Goal: Task Accomplishment & Management: Use online tool/utility

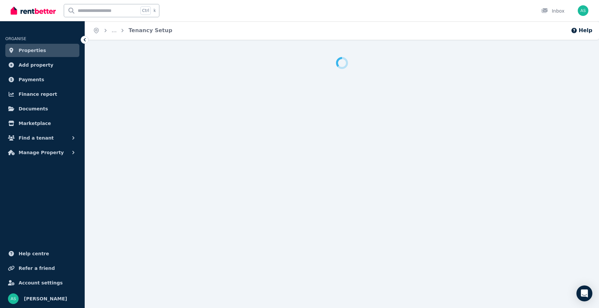
click at [37, 48] on span "Properties" at bounding box center [33, 50] width 28 height 8
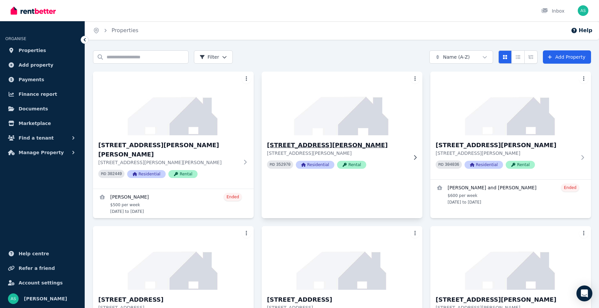
click at [291, 142] on h3 "[STREET_ADDRESS][PERSON_NAME]" at bounding box center [337, 145] width 141 height 9
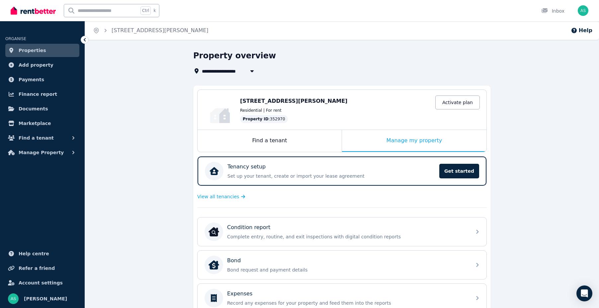
click at [40, 47] on span "Properties" at bounding box center [33, 50] width 28 height 8
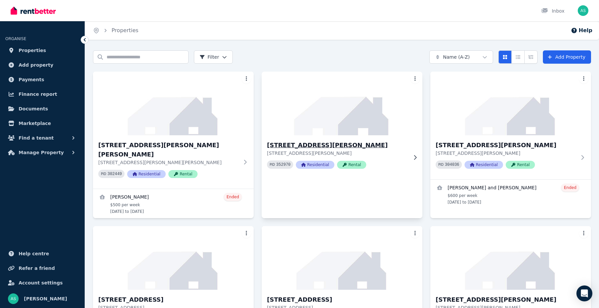
click at [311, 146] on h3 "[STREET_ADDRESS][PERSON_NAME]" at bounding box center [337, 145] width 141 height 9
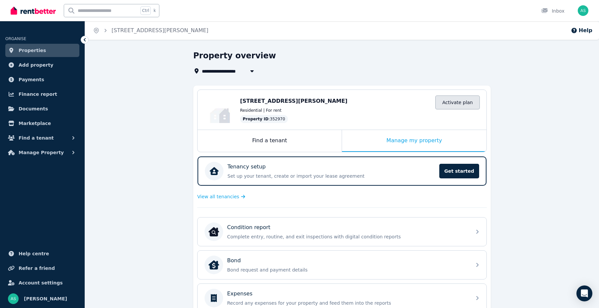
click at [456, 100] on link "Activate plan" at bounding box center [457, 103] width 44 height 14
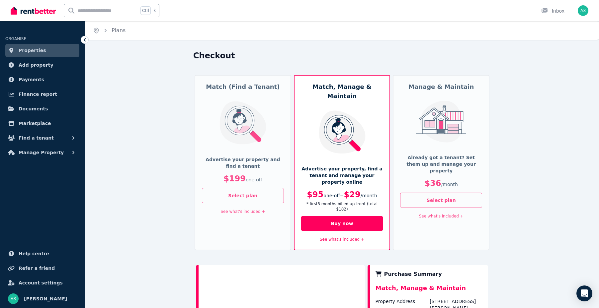
click at [456, 100] on div "Manage & Maintain Already got a tenant? Set them up and manage your property $3…" at bounding box center [441, 163] width 97 height 176
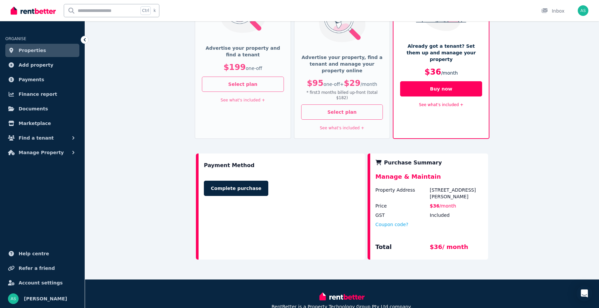
scroll to position [124, 0]
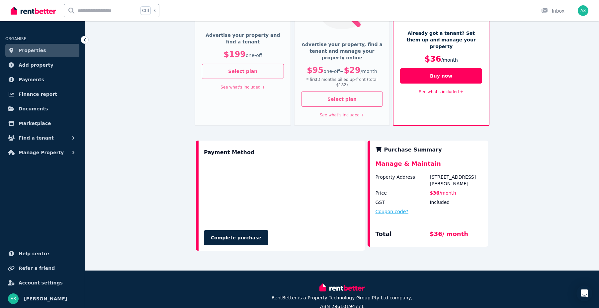
click at [390, 208] on button "Coupon code?" at bounding box center [391, 211] width 33 height 7
click at [405, 214] on input "text" at bounding box center [399, 218] width 48 height 9
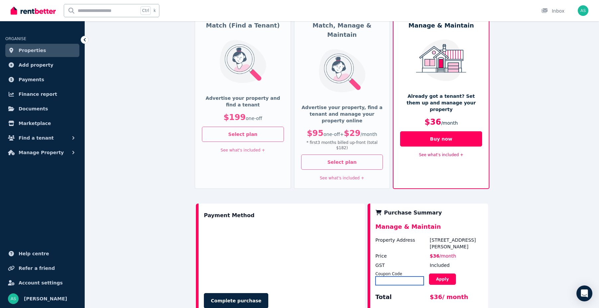
scroll to position [0, 0]
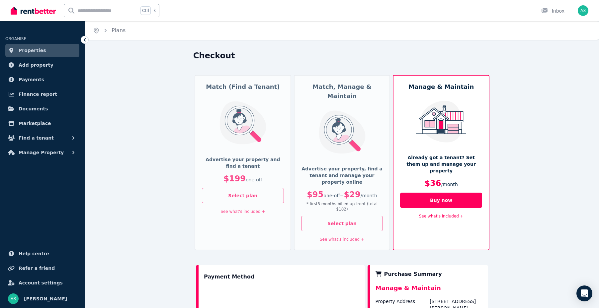
click at [27, 51] on span "Properties" at bounding box center [33, 50] width 28 height 8
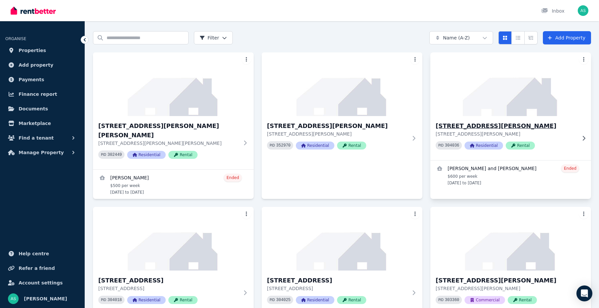
scroll to position [19, 0]
click at [584, 7] on img "button" at bounding box center [582, 10] width 11 height 11
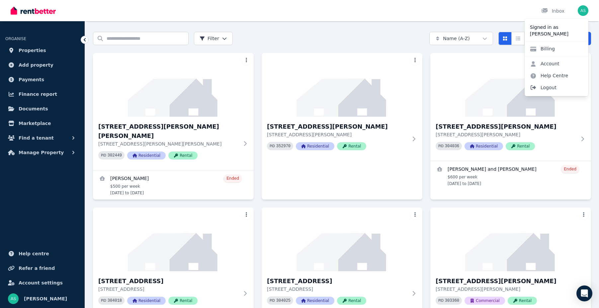
click at [547, 86] on span "Logout" at bounding box center [556, 88] width 64 height 12
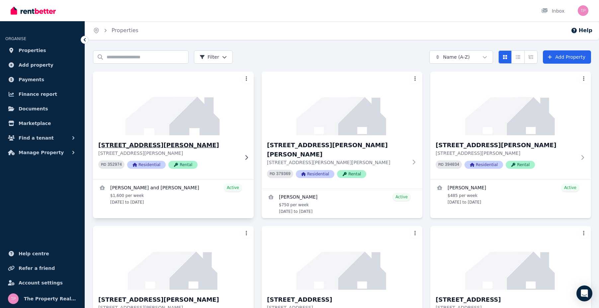
click at [117, 147] on h3 "[STREET_ADDRESS][PERSON_NAME]" at bounding box center [168, 145] width 141 height 9
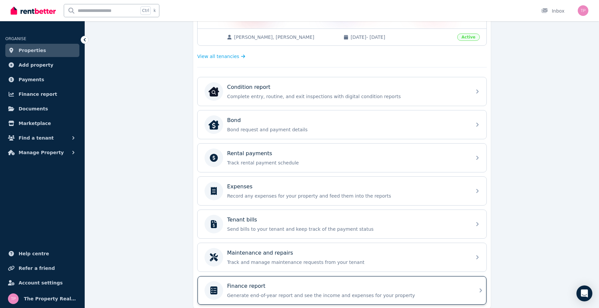
scroll to position [192, 0]
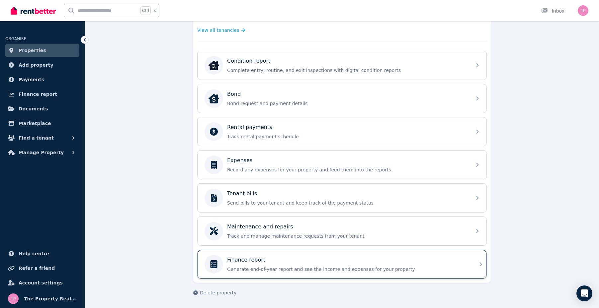
click at [301, 264] on div "Finance report" at bounding box center [347, 260] width 240 height 8
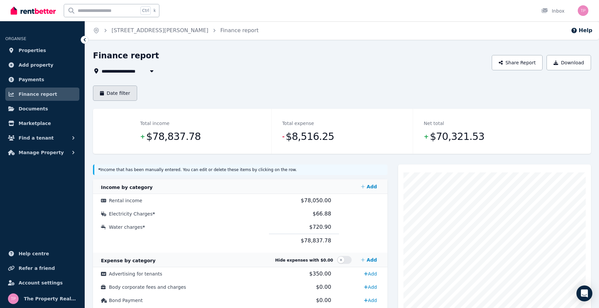
click at [109, 93] on button "Date filter" at bounding box center [115, 93] width 44 height 15
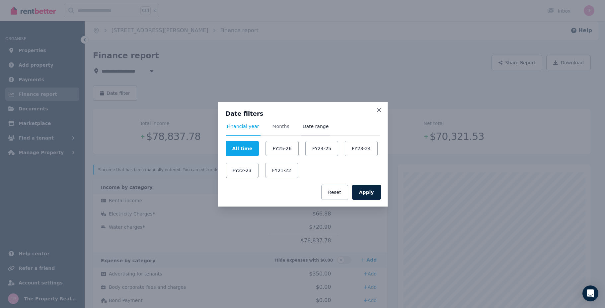
click at [316, 125] on span "Date range" at bounding box center [316, 126] width 26 height 7
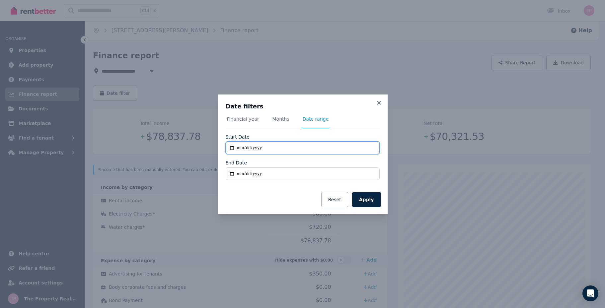
click at [231, 149] on input "**********" at bounding box center [303, 148] width 154 height 13
type input "**********"
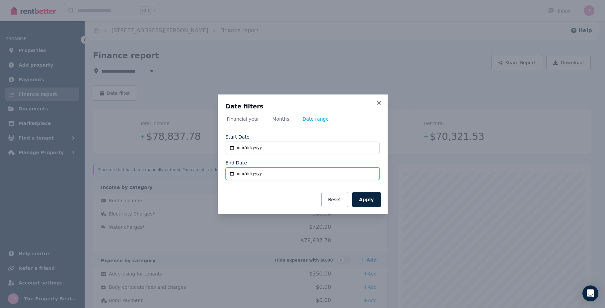
click at [233, 172] on input "End Date" at bounding box center [303, 174] width 154 height 13
type input "**********"
click at [370, 197] on button "Apply" at bounding box center [366, 199] width 29 height 15
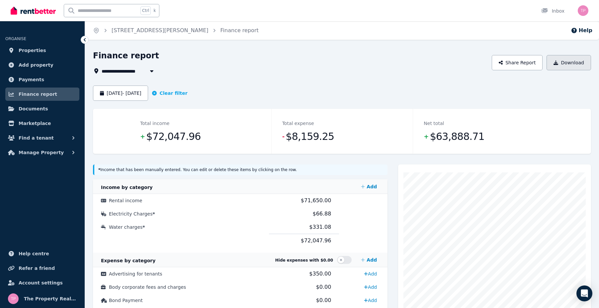
click at [568, 65] on button "Download" at bounding box center [568, 62] width 44 height 15
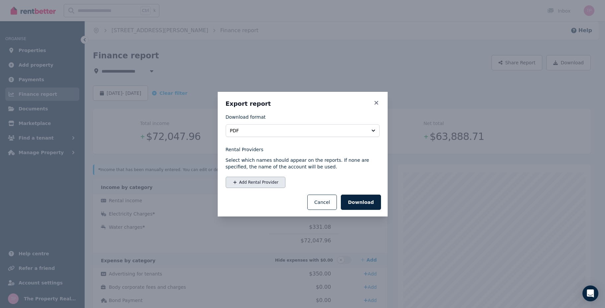
click at [249, 185] on button "Add Rental Provider" at bounding box center [256, 182] width 60 height 11
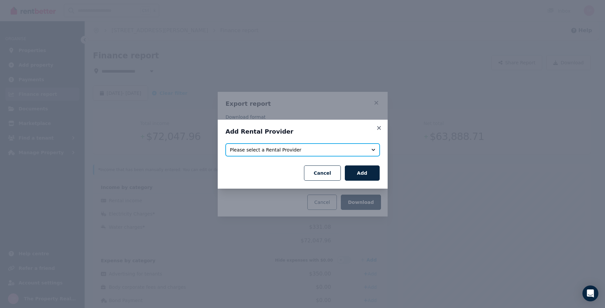
click at [274, 149] on span "Please select a Rental Provider" at bounding box center [298, 150] width 136 height 7
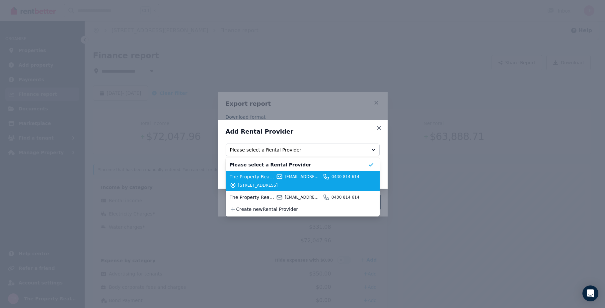
click at [271, 181] on div "The Property Realtors (AGENT) sales@thepropertyrealtors.com.au 0430 814 614 PO …" at bounding box center [299, 181] width 138 height 15
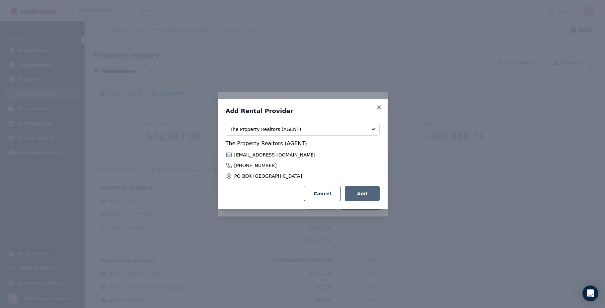
click at [366, 193] on button "Add" at bounding box center [362, 193] width 35 height 15
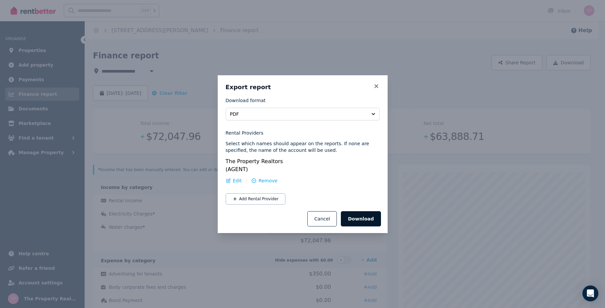
click at [366, 217] on button "Download" at bounding box center [361, 218] width 40 height 15
